Goal: Task Accomplishment & Management: Use online tool/utility

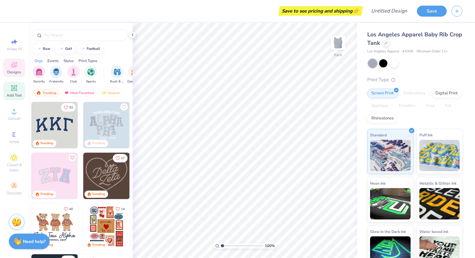
click at [15, 88] on icon at bounding box center [14, 88] width 5 height 5
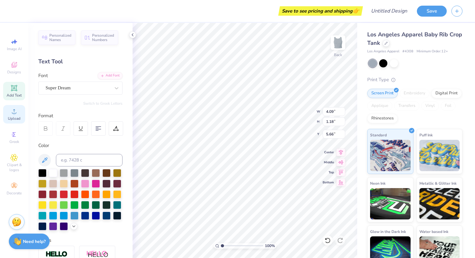
click at [14, 111] on icon at bounding box center [14, 112] width 8 height 8
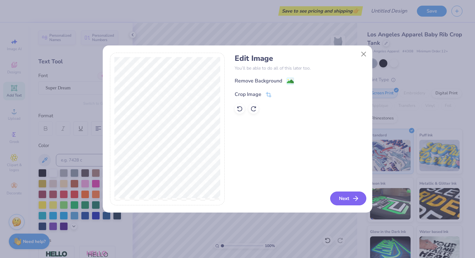
click at [352, 195] on icon "button" at bounding box center [356, 199] width 8 height 8
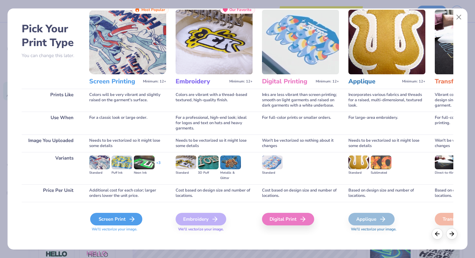
click at [113, 220] on div "Screen Print" at bounding box center [116, 219] width 52 height 13
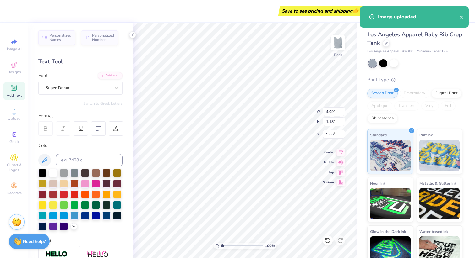
type input "12.92"
type input "5.71"
type input "3.40"
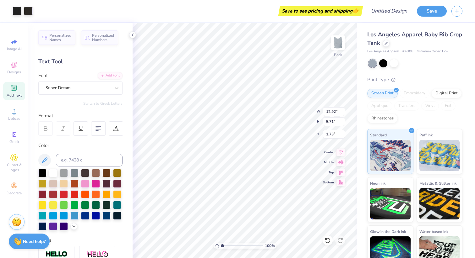
type input "1.29"
type input "1.14"
type input "4.09"
type input "1.18"
type input "5.66"
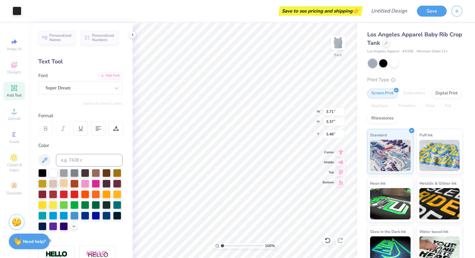
scroll to position [32, 0]
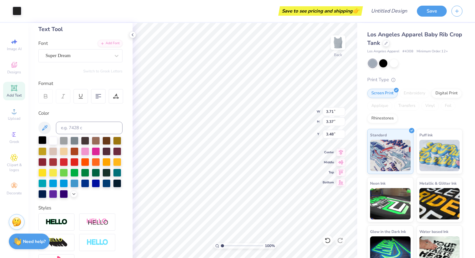
click at [42, 139] on div at bounding box center [42, 140] width 8 height 8
click at [52, 139] on div at bounding box center [53, 140] width 8 height 8
click at [44, 140] on div at bounding box center [42, 140] width 8 height 8
type input "1.86"
type input "2.99"
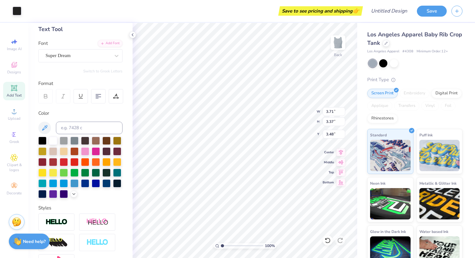
type input "2.90"
type input "3.71"
type input "3.37"
type input "3.48"
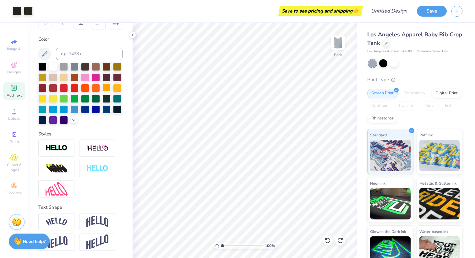
scroll to position [0, 0]
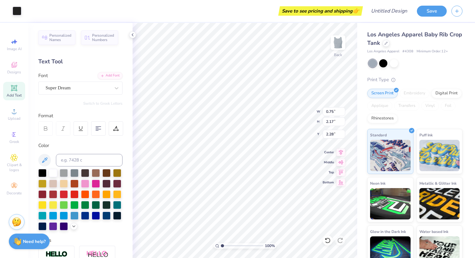
type input "2.33"
click at [19, 69] on div "Designs" at bounding box center [14, 68] width 22 height 19
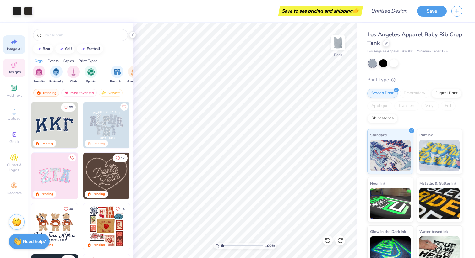
click at [13, 48] on span "Image AI" at bounding box center [14, 48] width 15 height 5
select select "4"
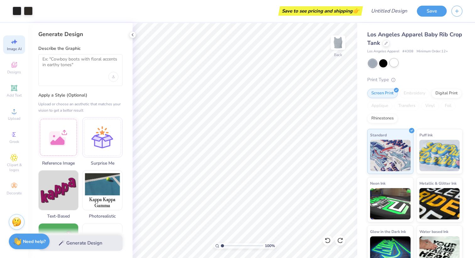
click at [396, 64] on div at bounding box center [394, 63] width 8 height 8
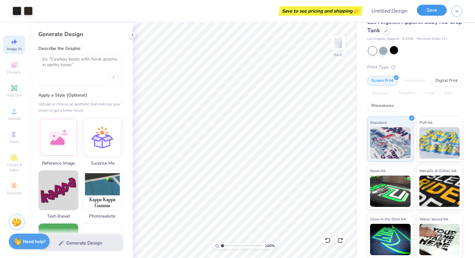
click at [431, 14] on button "Save" at bounding box center [432, 10] width 30 height 11
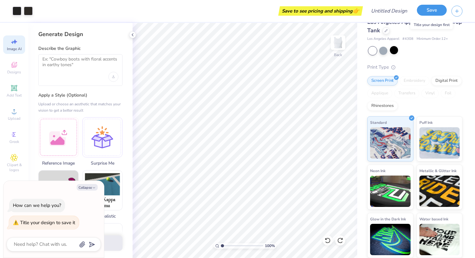
click at [431, 8] on button "Save" at bounding box center [432, 10] width 30 height 11
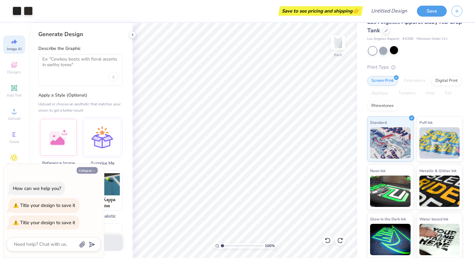
click at [90, 167] on button "Collapse" at bounding box center [87, 170] width 21 height 7
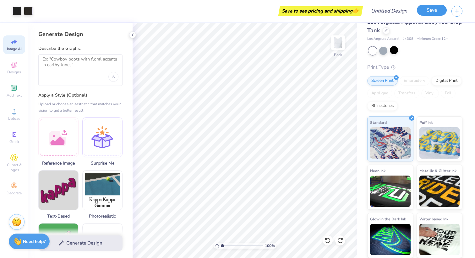
click at [431, 10] on button "Save" at bounding box center [432, 10] width 30 height 11
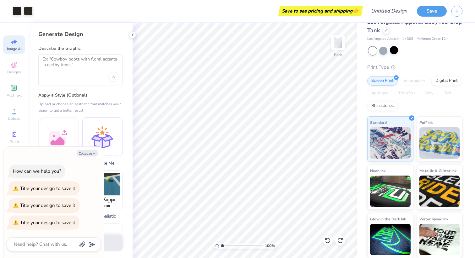
type textarea "x"
type textarea "h"
type textarea "x"
type textarea "ho"
type textarea "x"
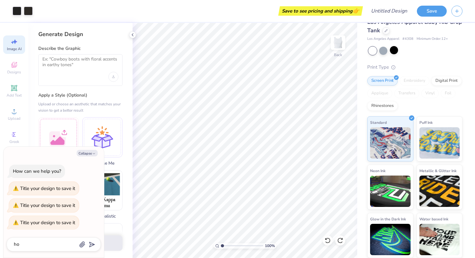
type textarea "how"
type textarea "x"
type textarea "how"
type textarea "x"
type textarea "how m"
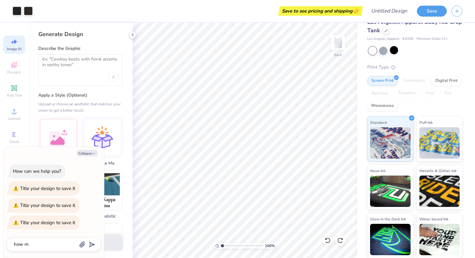
type textarea "x"
type textarea "how mu"
type textarea "x"
type textarea "how muc"
type textarea "x"
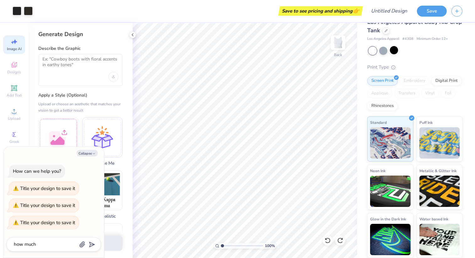
type textarea "how much"
type textarea "x"
type textarea "how much i"
type textarea "x"
type textarea "how much is"
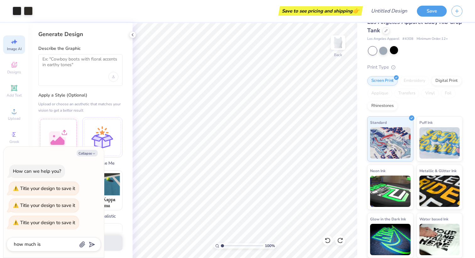
type textarea "x"
type textarea "how much is"
type textarea "x"
type textarea "how much is t"
type textarea "x"
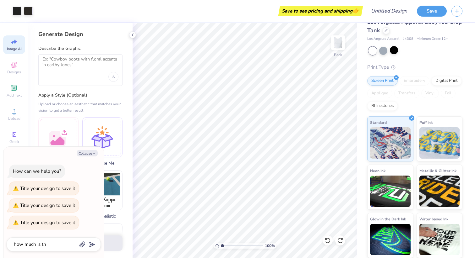
type textarea "how much is thi"
type textarea "x"
type textarea "how much is this"
type textarea "x"
type textarea "how much is this?"
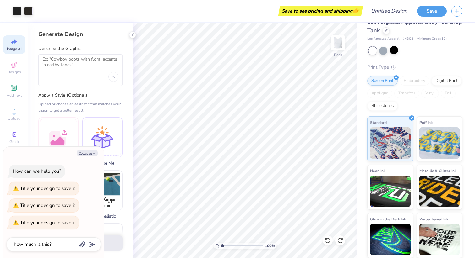
type input "how much is this?"
type textarea "x"
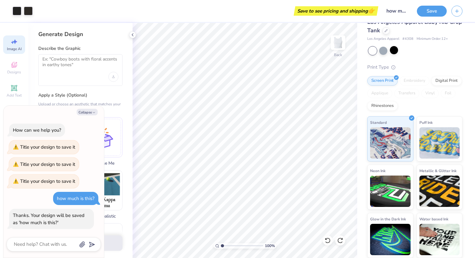
click at [427, 56] on div "Los Angeles Apparel Baby Rib Crop Tank Los Angeles Apparel # 4308 Minimum Order…" at bounding box center [414, 138] width 95 height 241
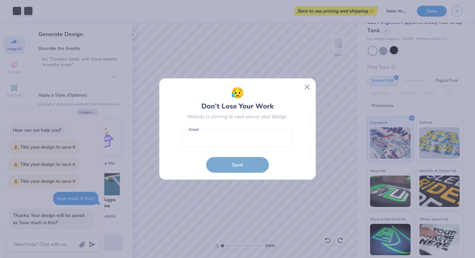
type textarea "x"
